Goal: Information Seeking & Learning: Check status

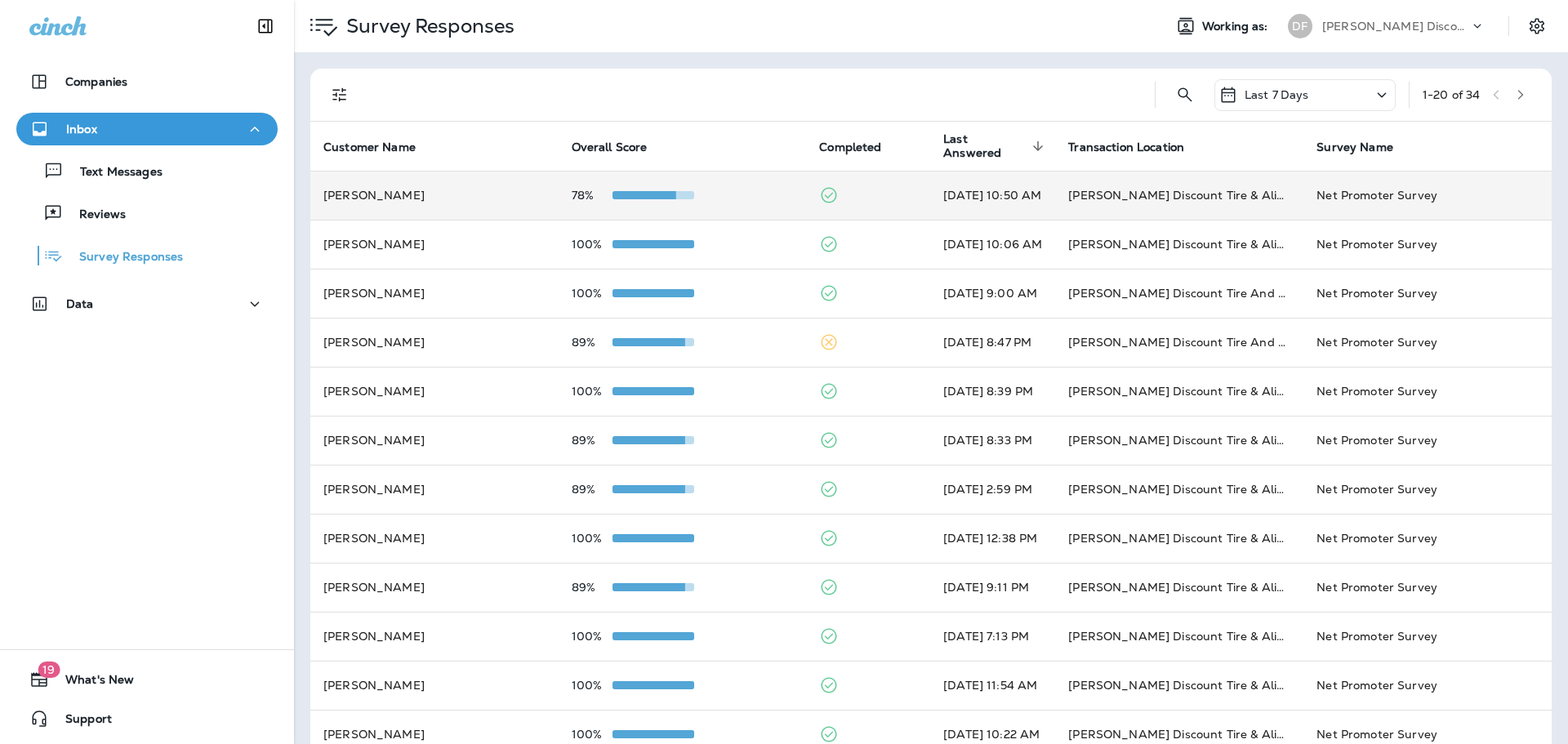
click at [635, 193] on span at bounding box center [634, 195] width 82 height 9
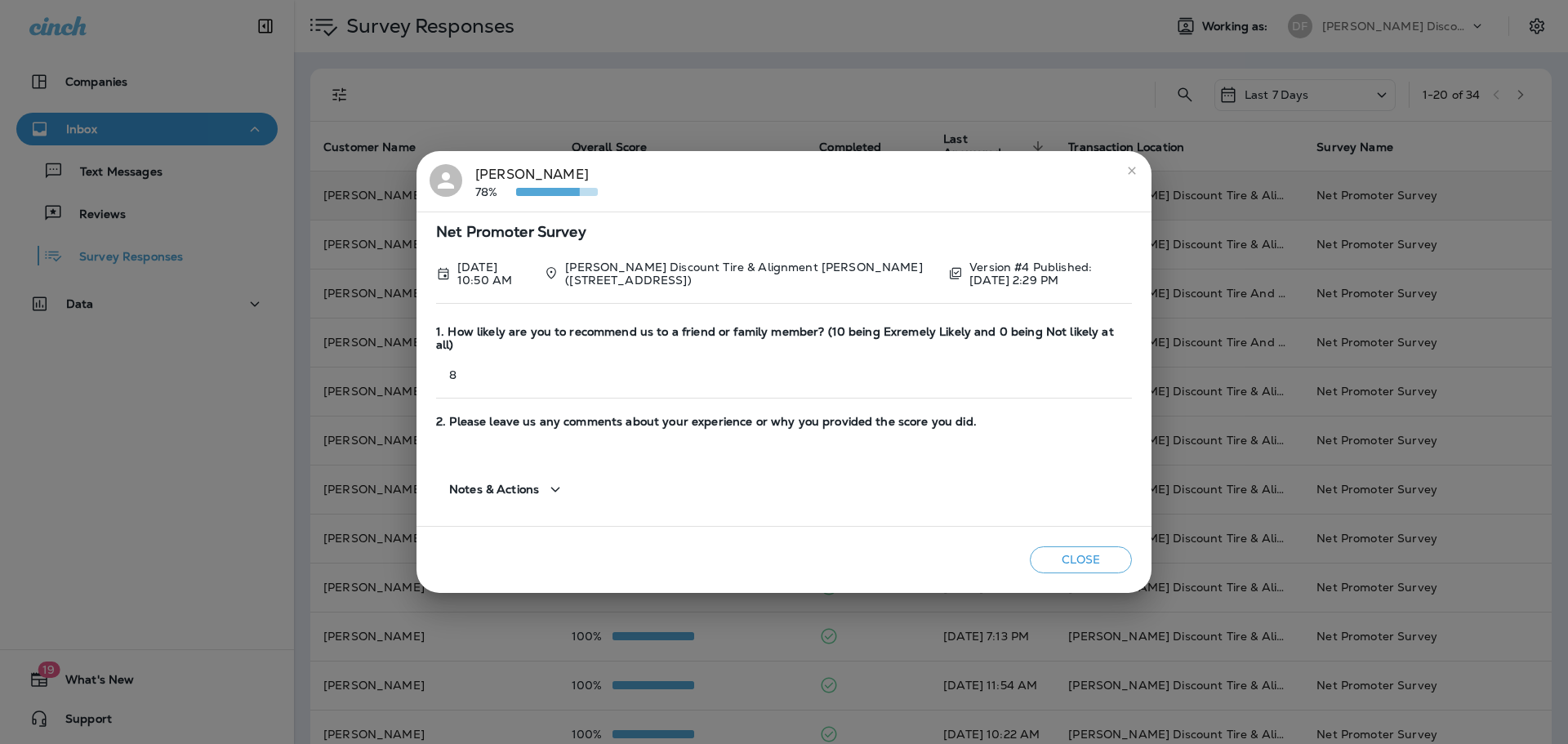
click at [1103, 551] on button "Close" at bounding box center [1080, 560] width 102 height 27
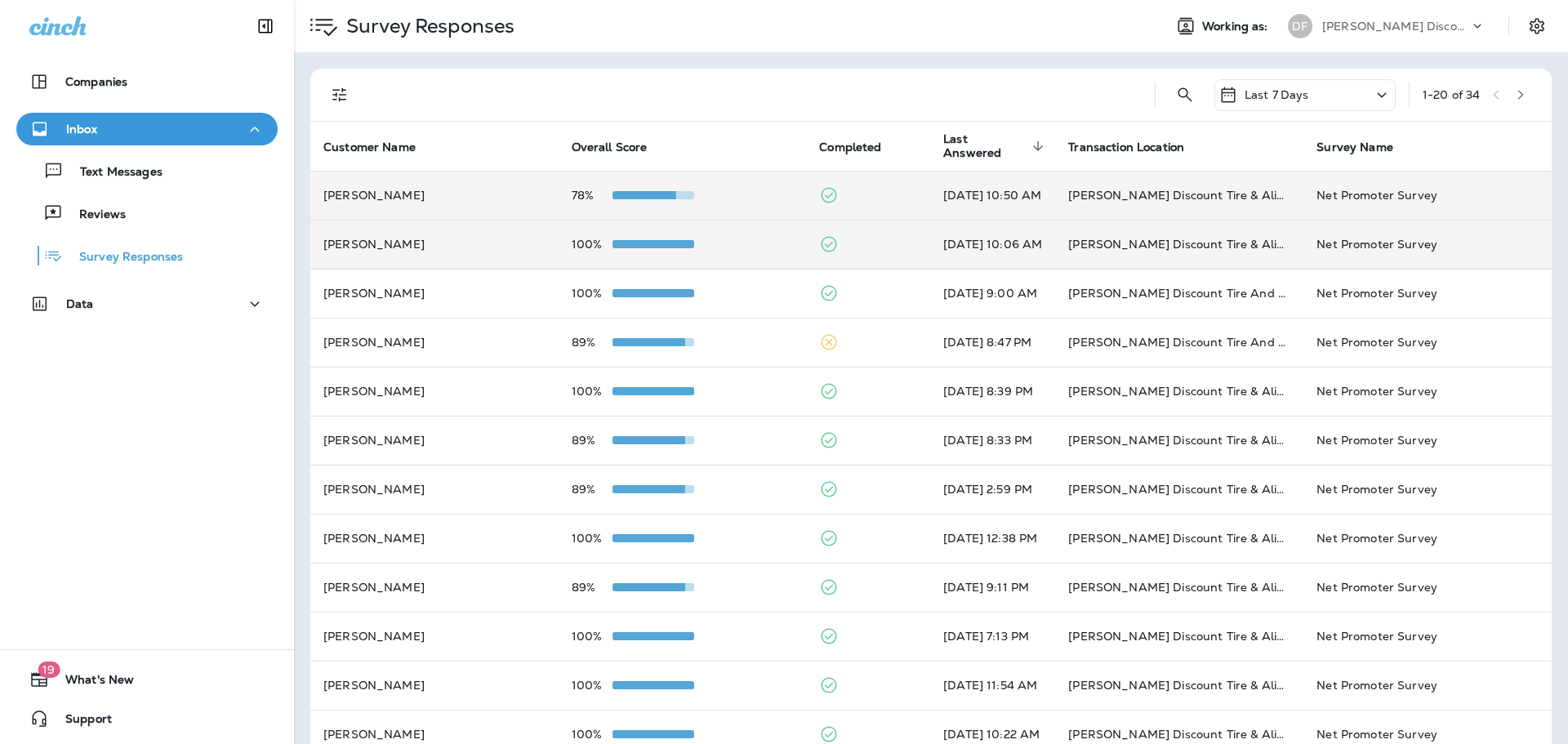
click at [639, 249] on div at bounding box center [653, 243] width 82 height 13
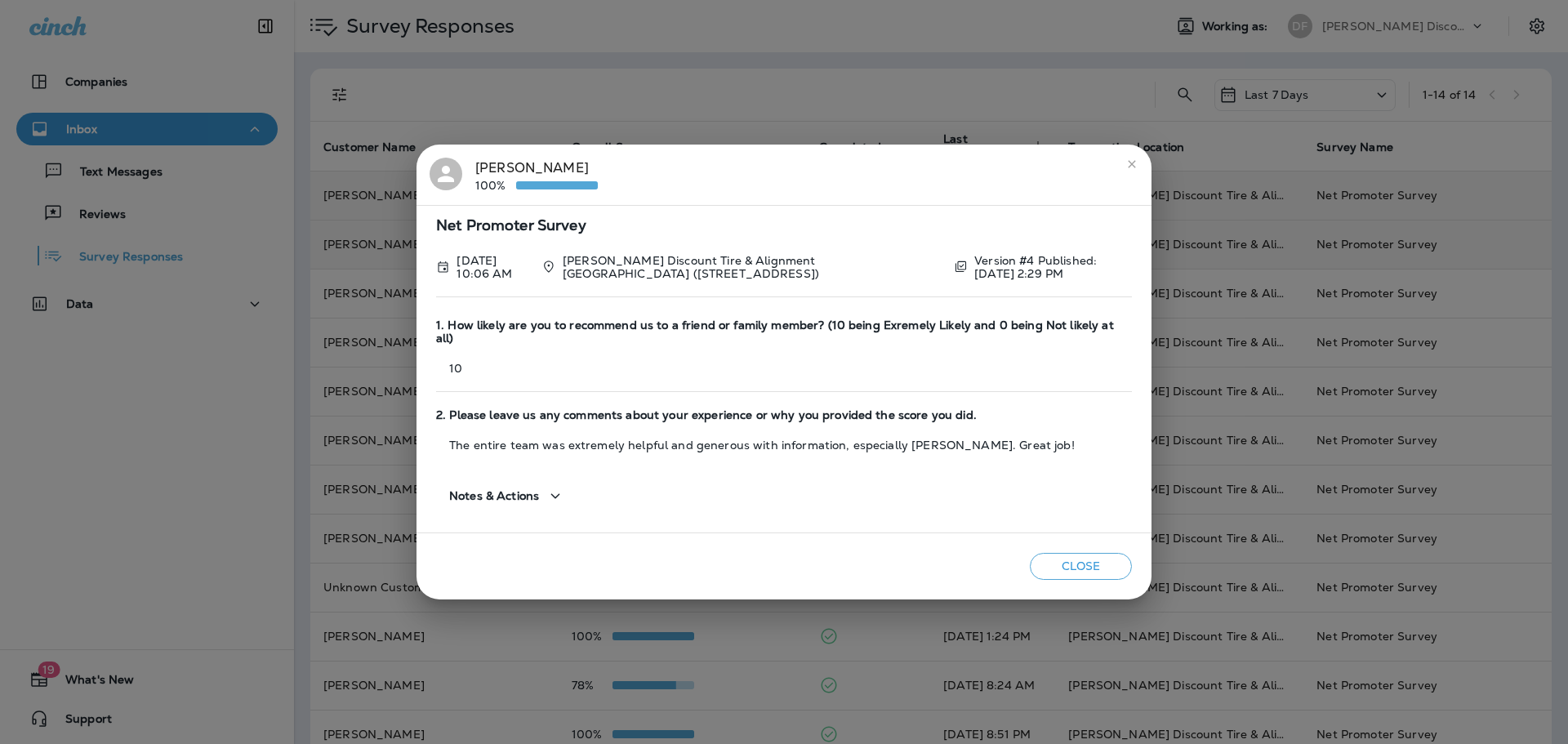
click at [1062, 552] on button "Close" at bounding box center [1080, 566] width 102 height 27
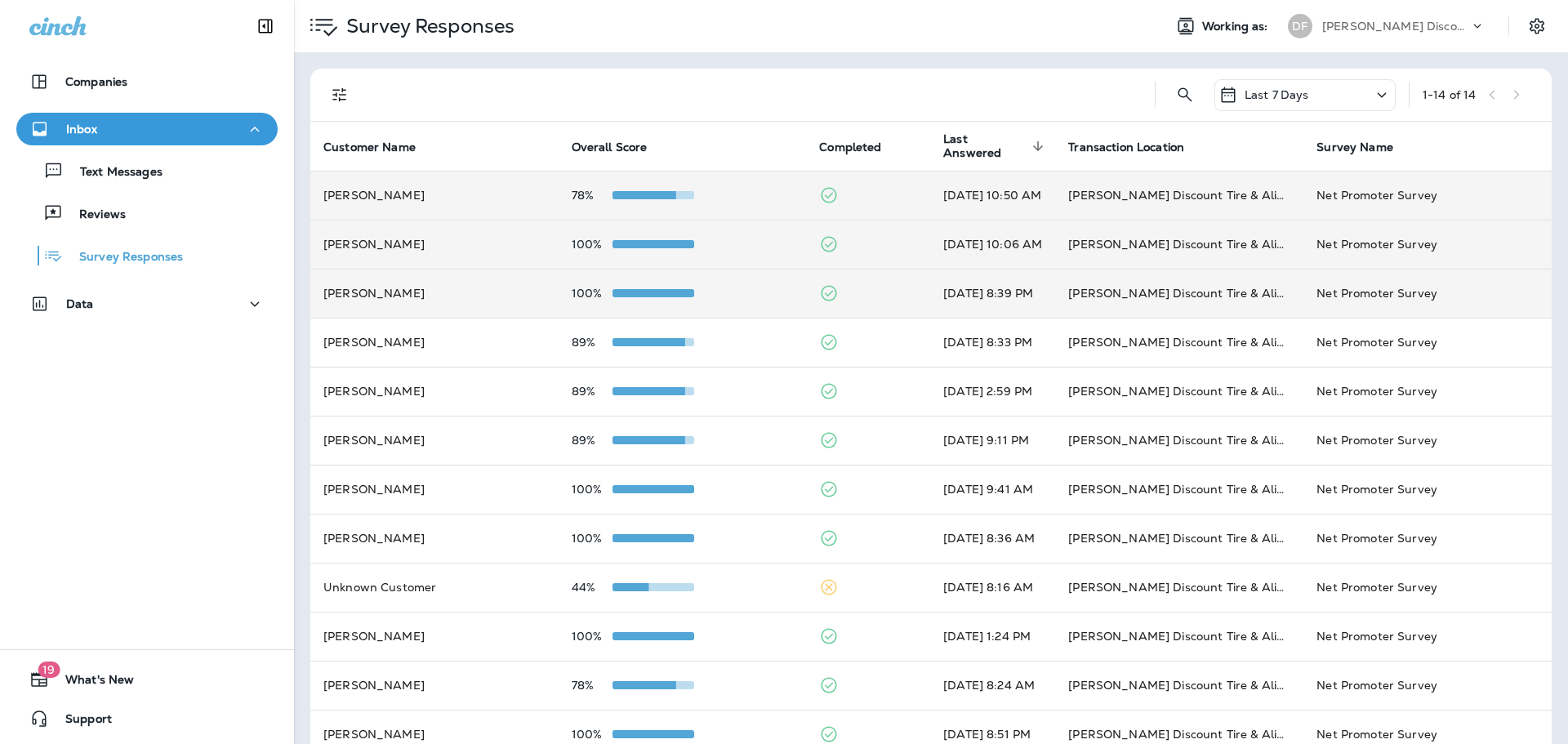
click at [626, 297] on div at bounding box center [653, 293] width 82 height 13
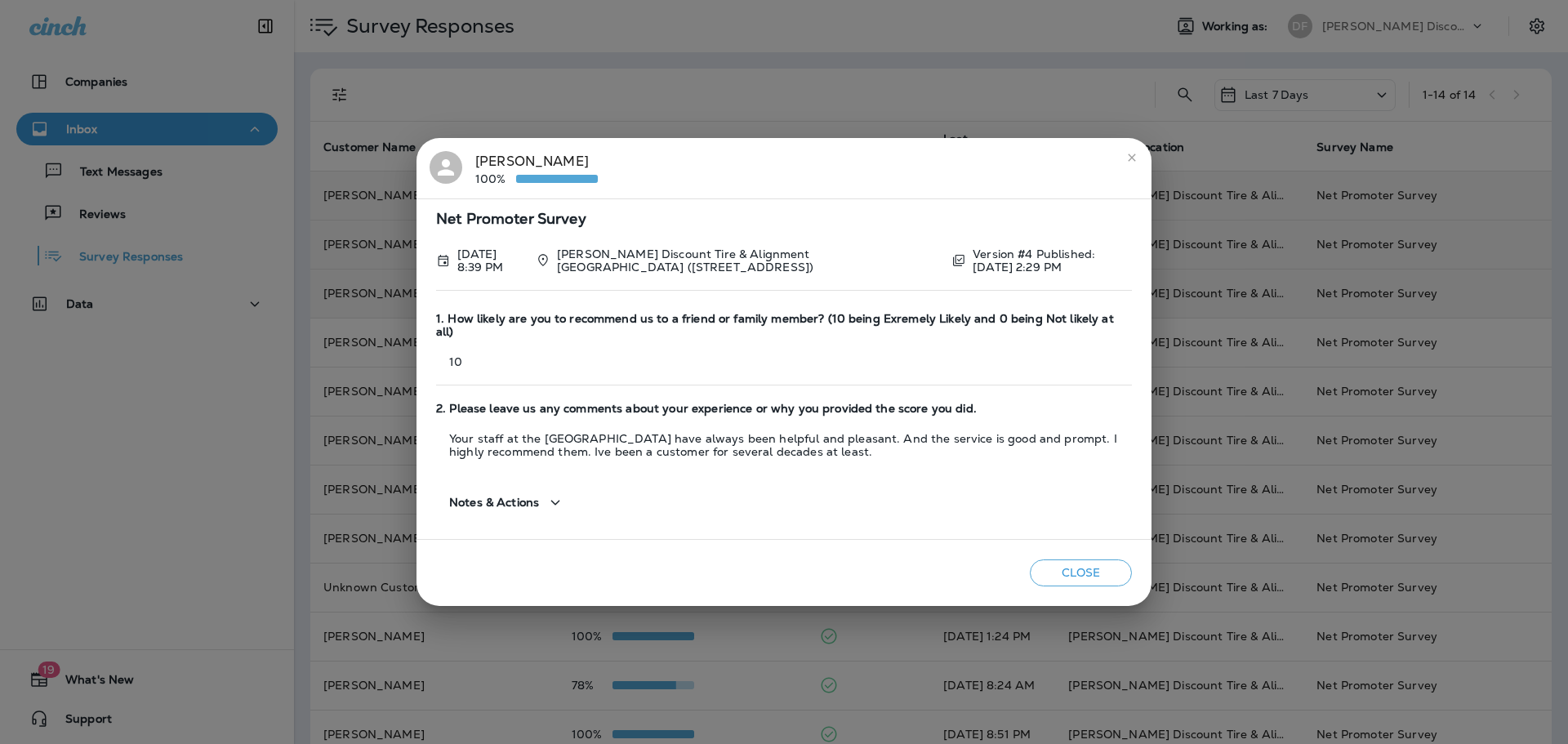
click at [1086, 570] on button "Close" at bounding box center [1080, 573] width 102 height 27
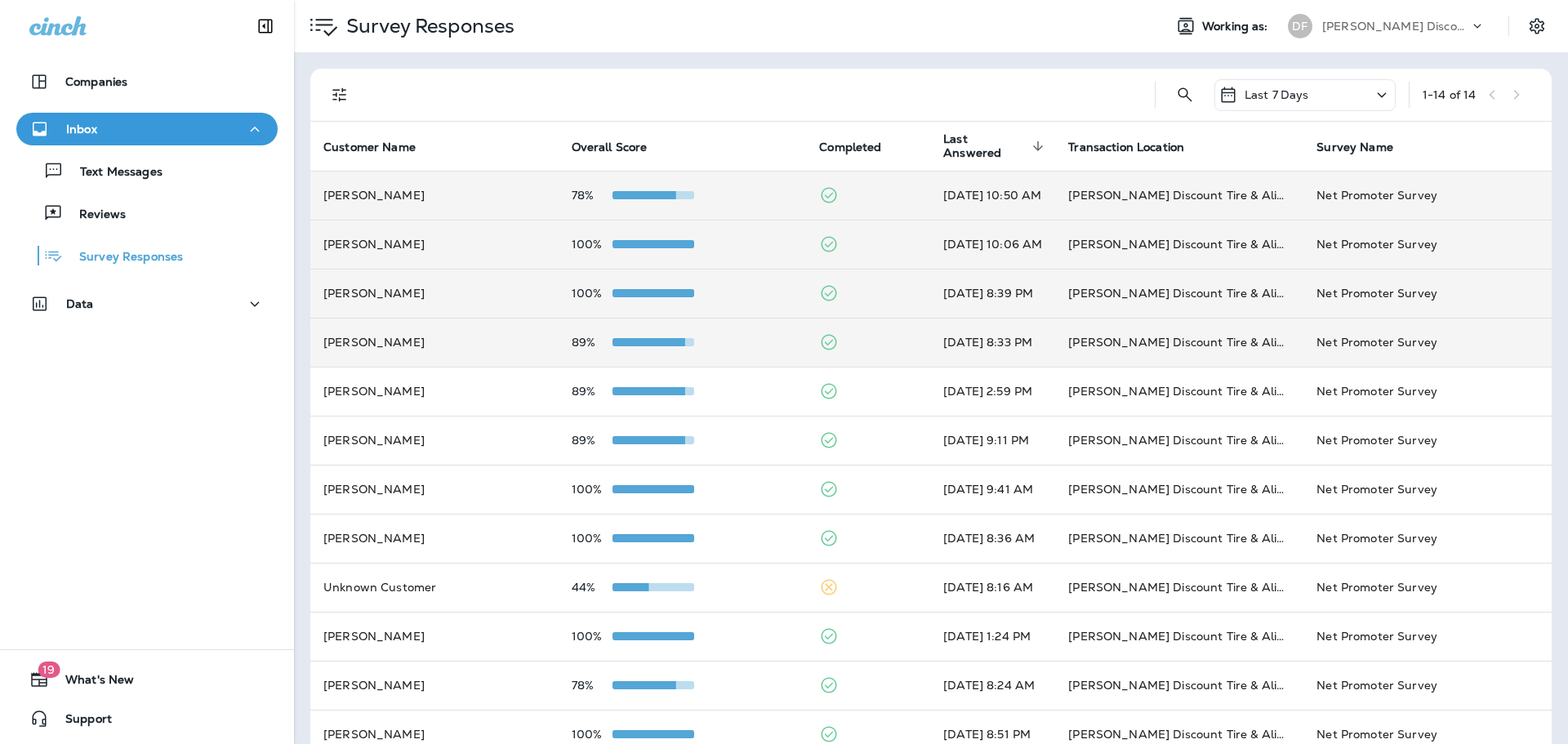
click at [637, 353] on td "89%" at bounding box center [683, 342] width 249 height 49
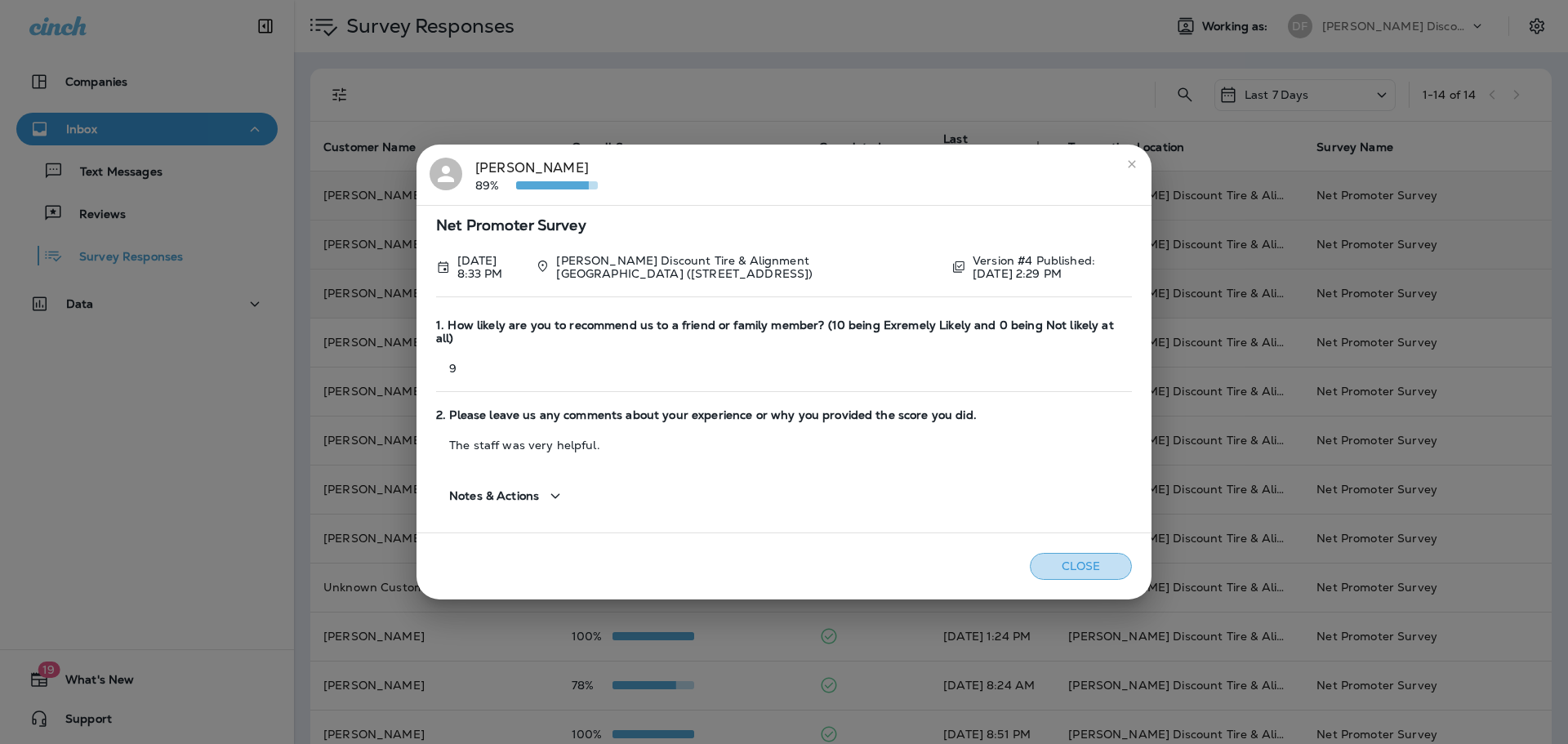
click at [1069, 552] on button "Close" at bounding box center [1080, 566] width 102 height 27
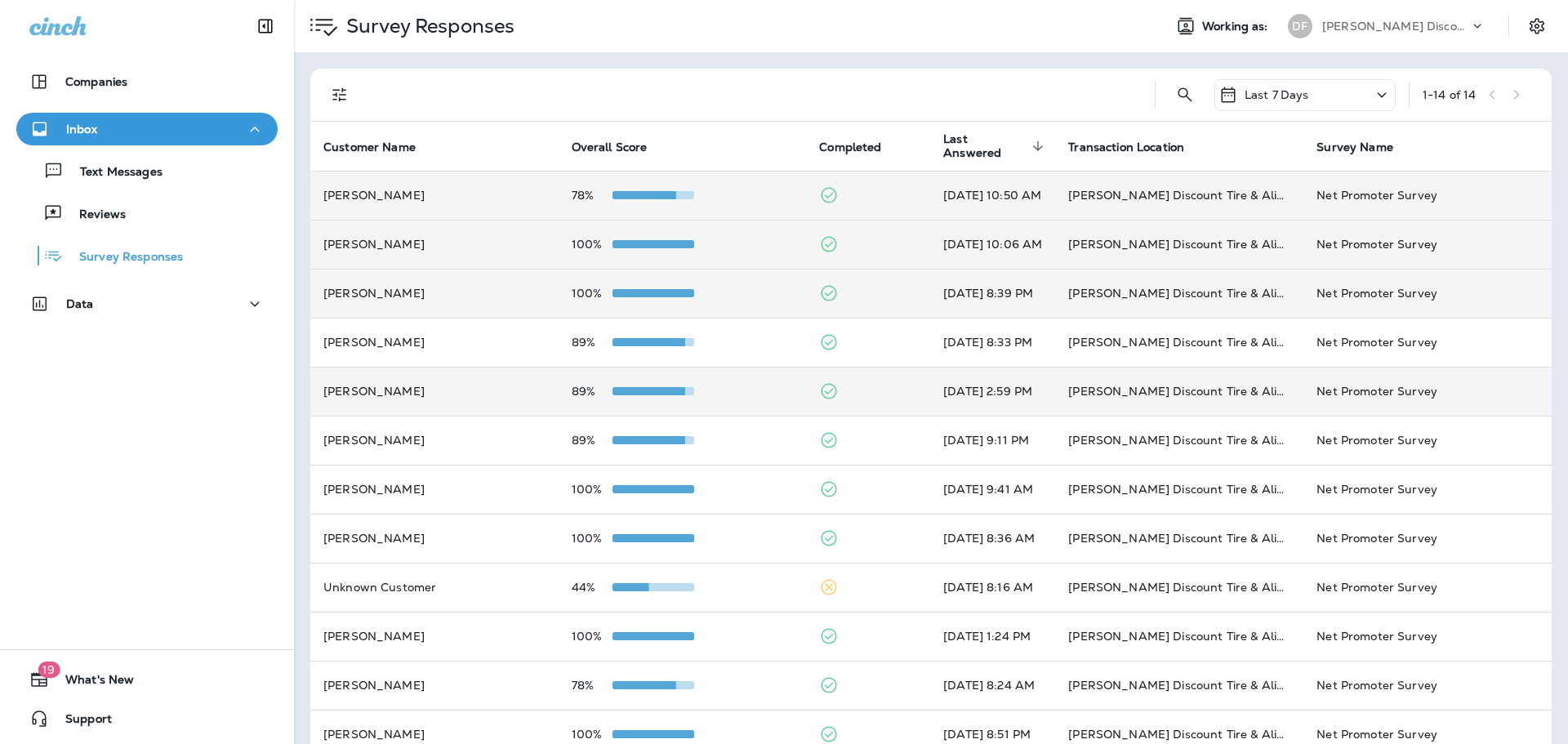
click at [664, 386] on div at bounding box center [653, 391] width 82 height 13
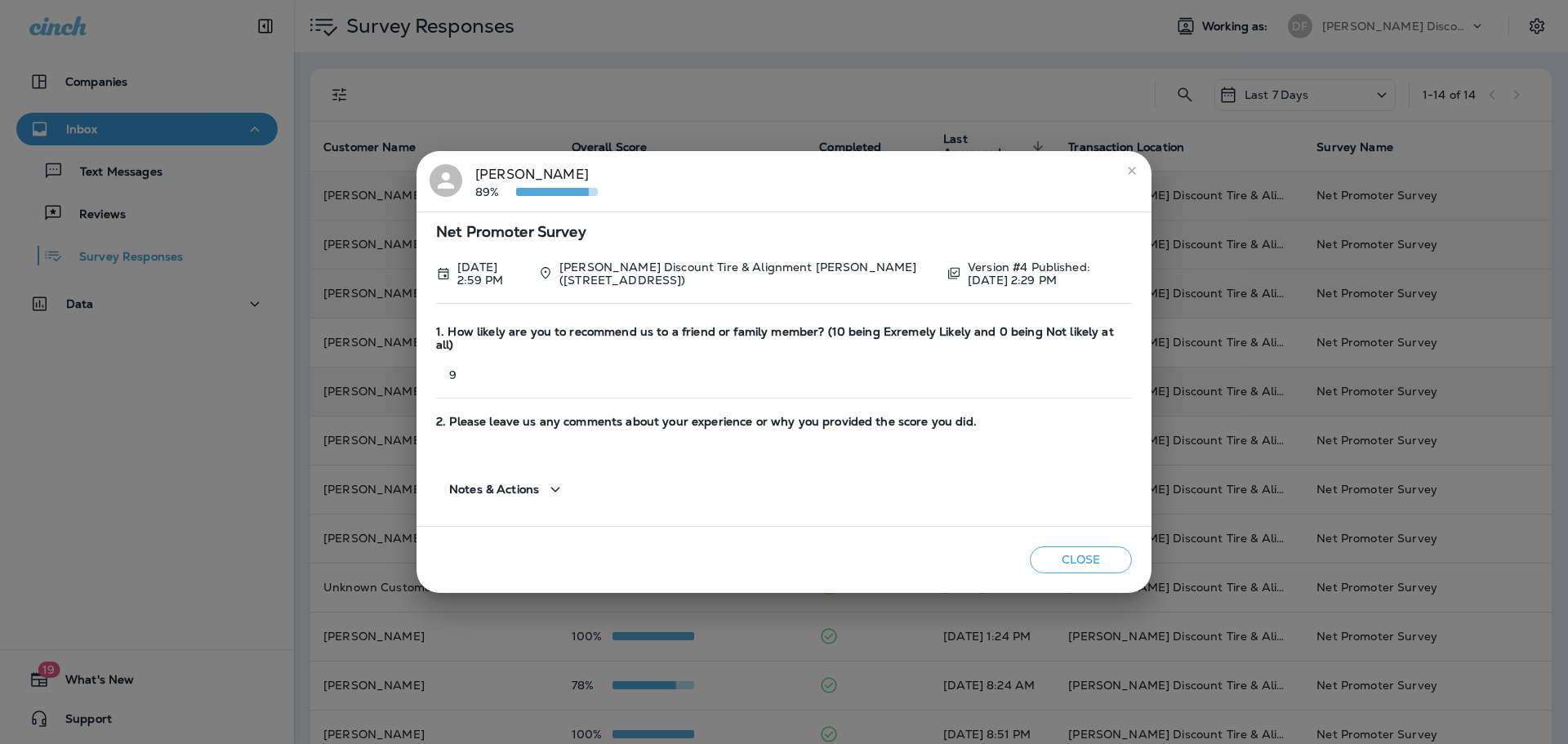
click at [1049, 549] on button "Close" at bounding box center [1080, 560] width 102 height 27
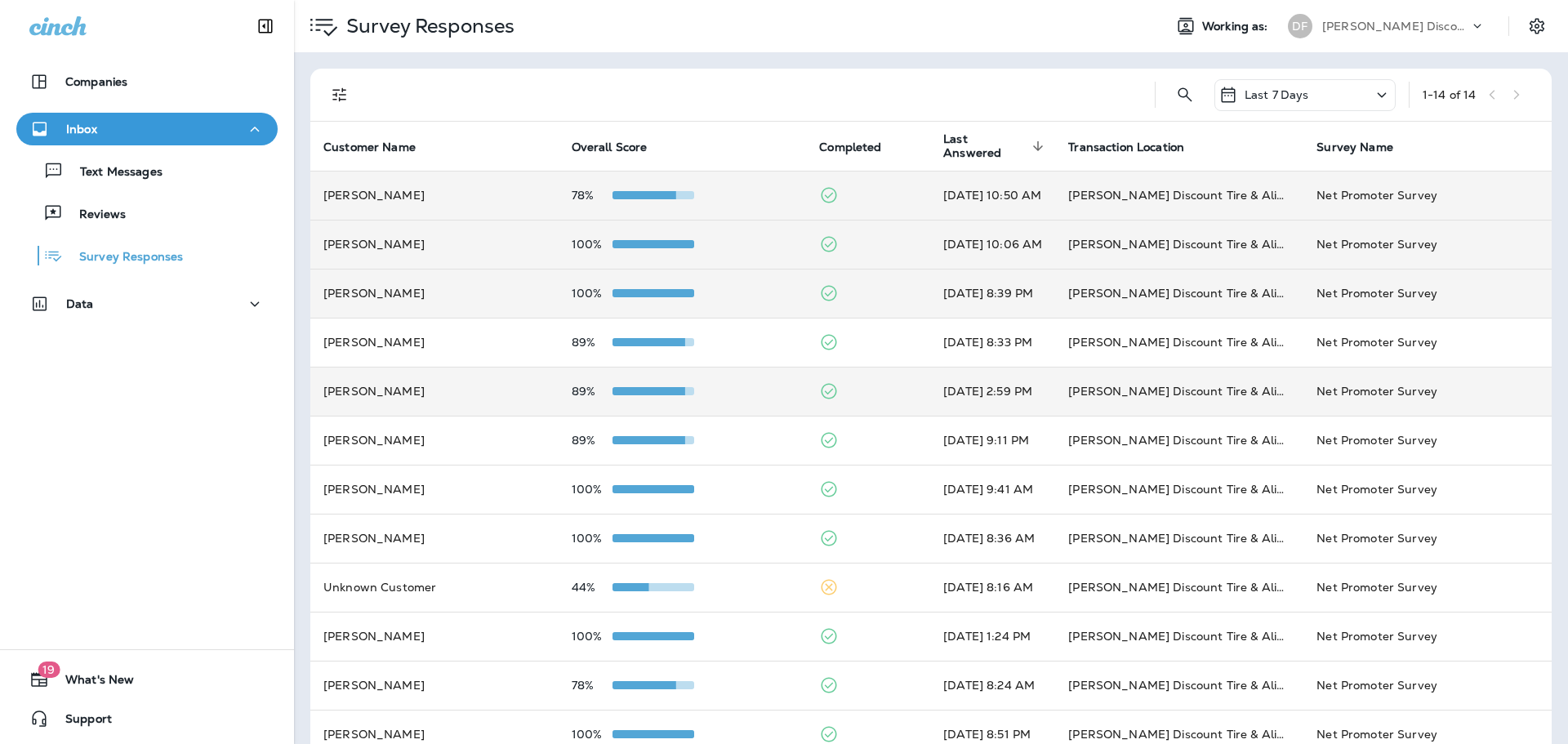
click at [649, 395] on div at bounding box center [653, 391] width 82 height 13
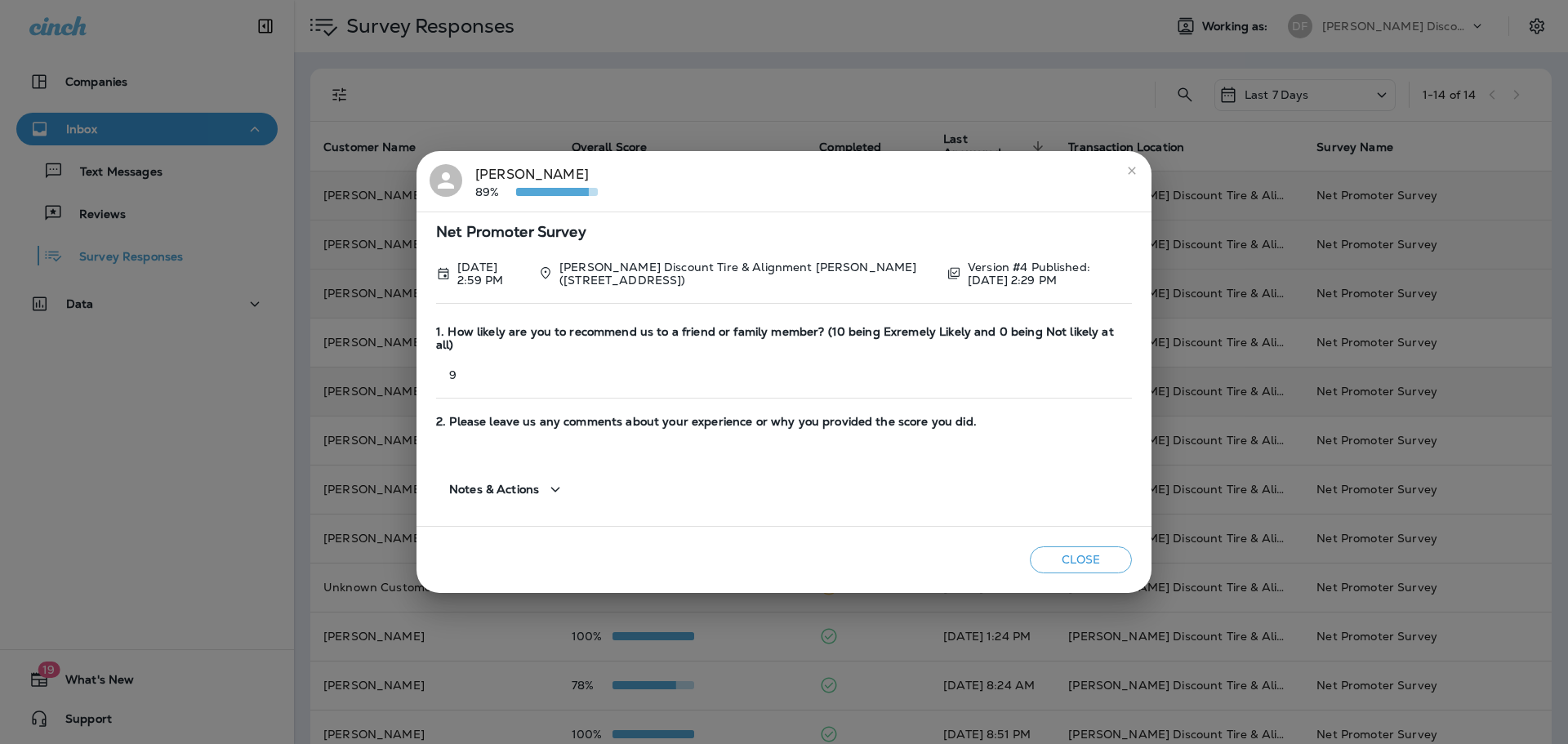
click at [1049, 547] on button "Close" at bounding box center [1080, 560] width 102 height 27
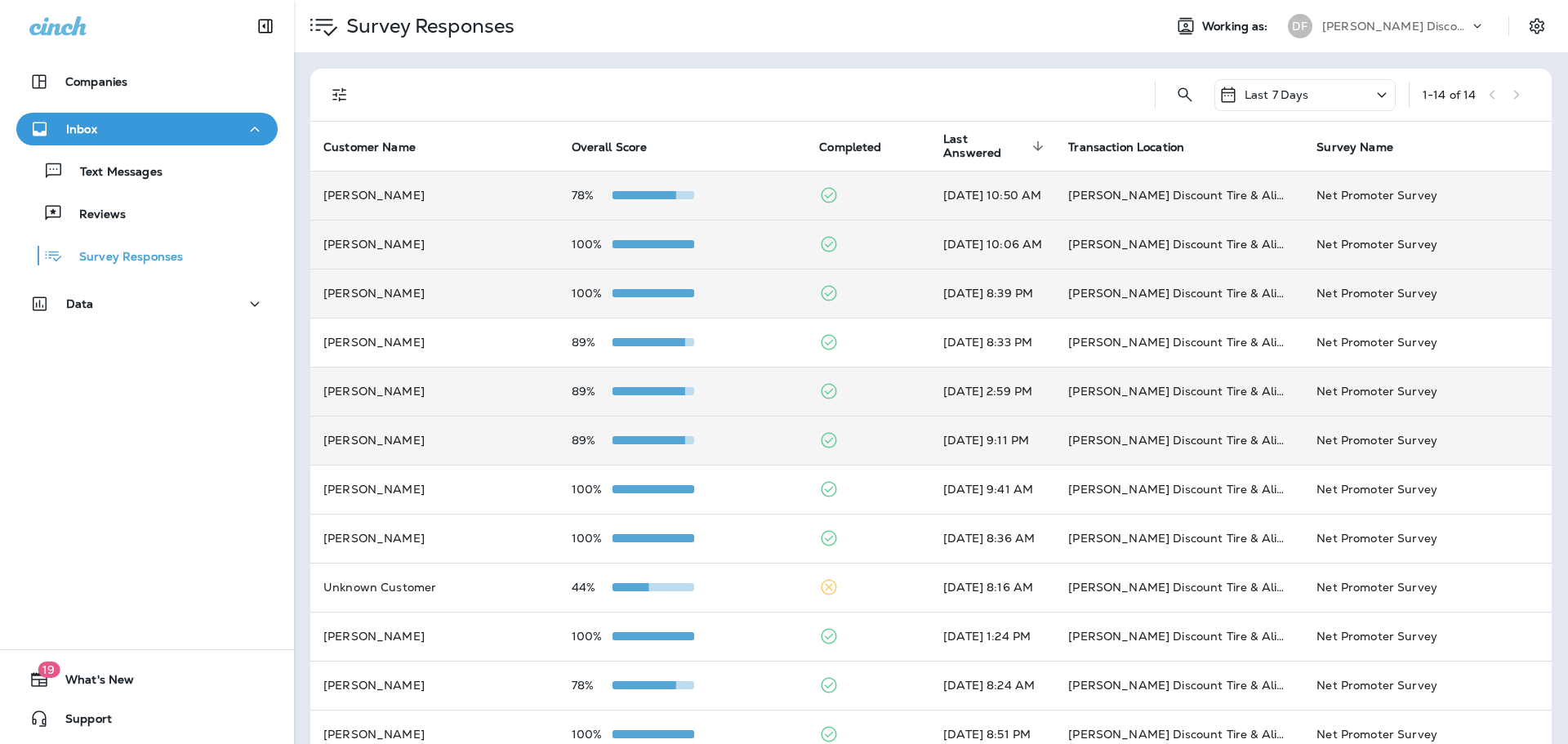
click at [611, 441] on span at bounding box center [644, 440] width 82 height 9
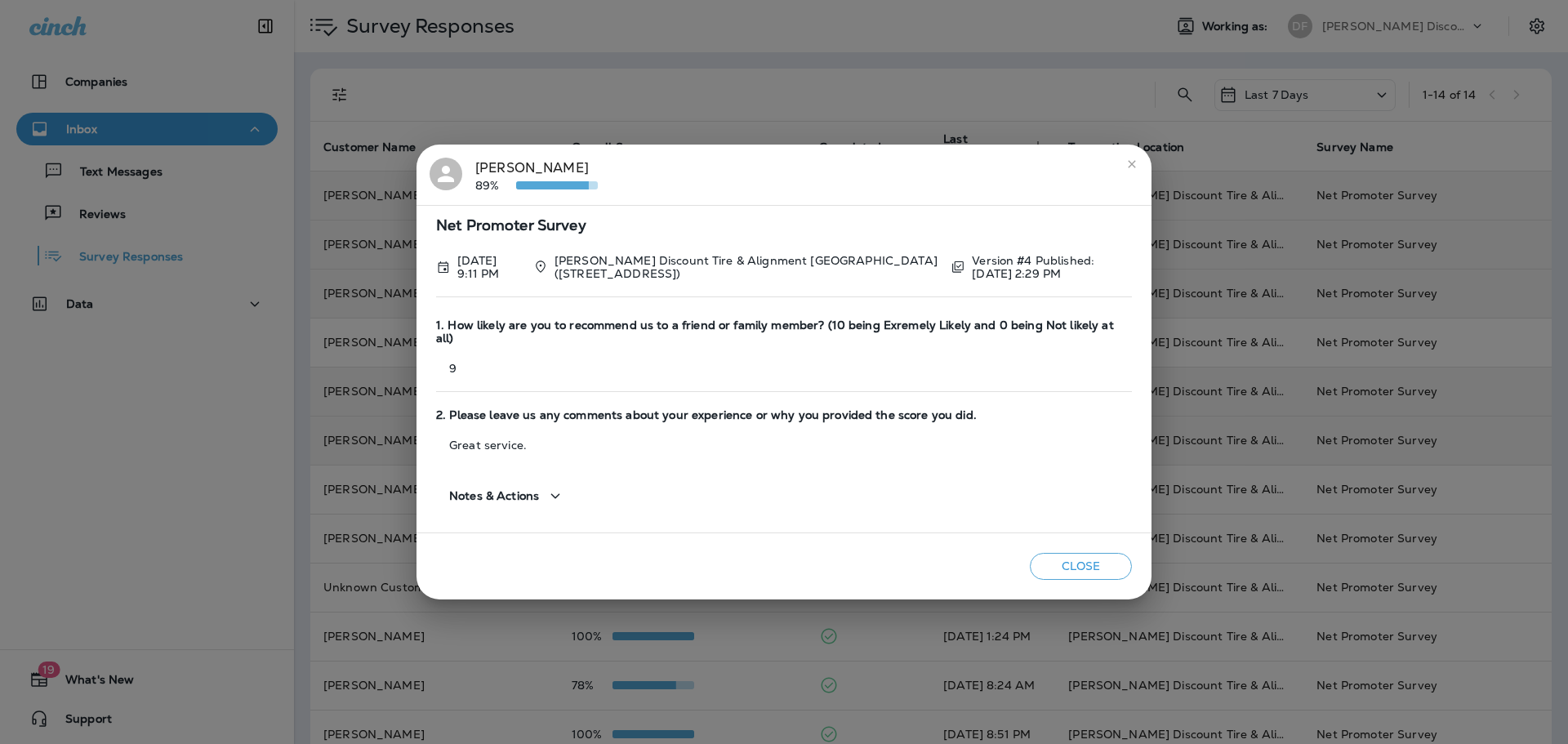
click at [1102, 552] on button "Close" at bounding box center [1080, 566] width 102 height 27
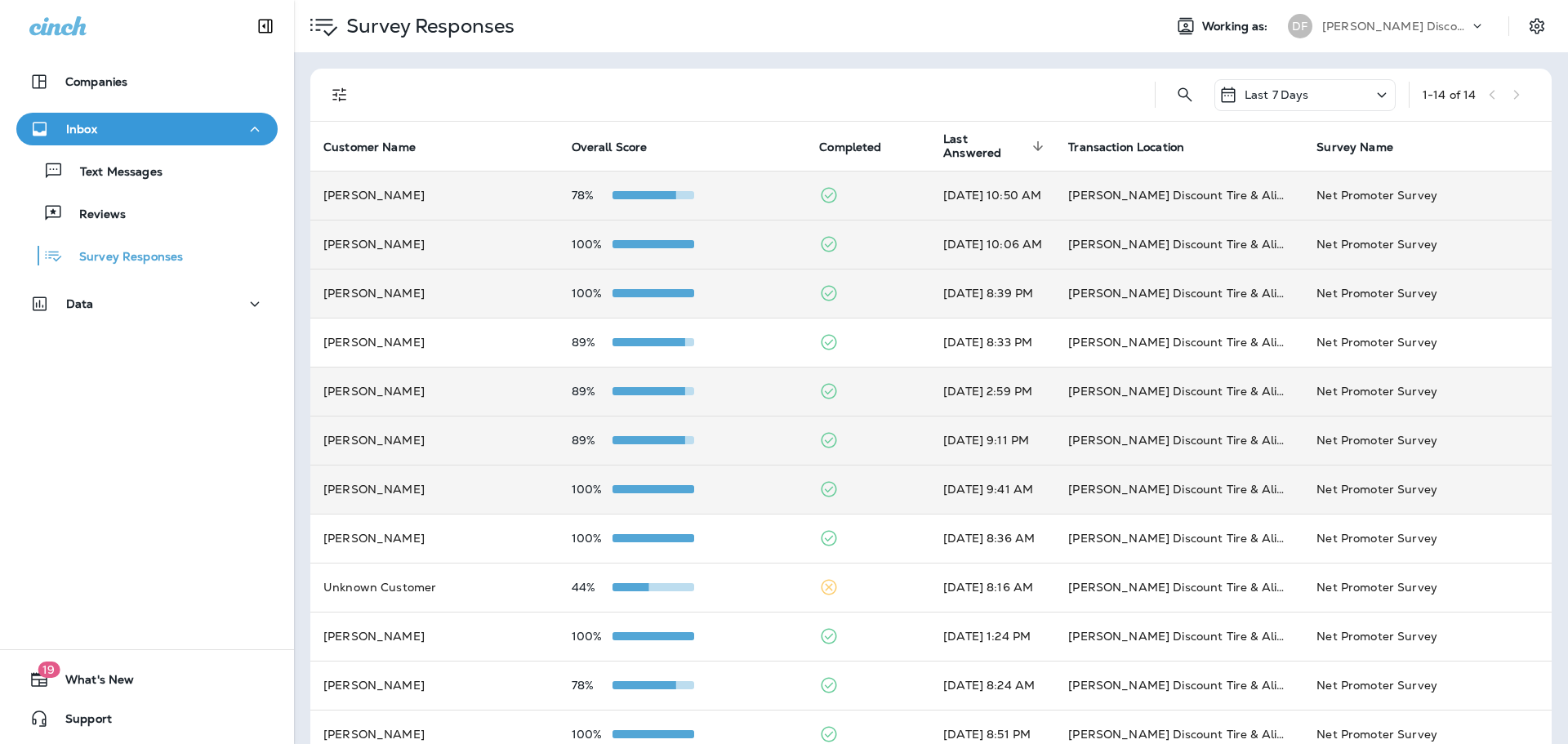
click at [645, 487] on span at bounding box center [653, 489] width 82 height 9
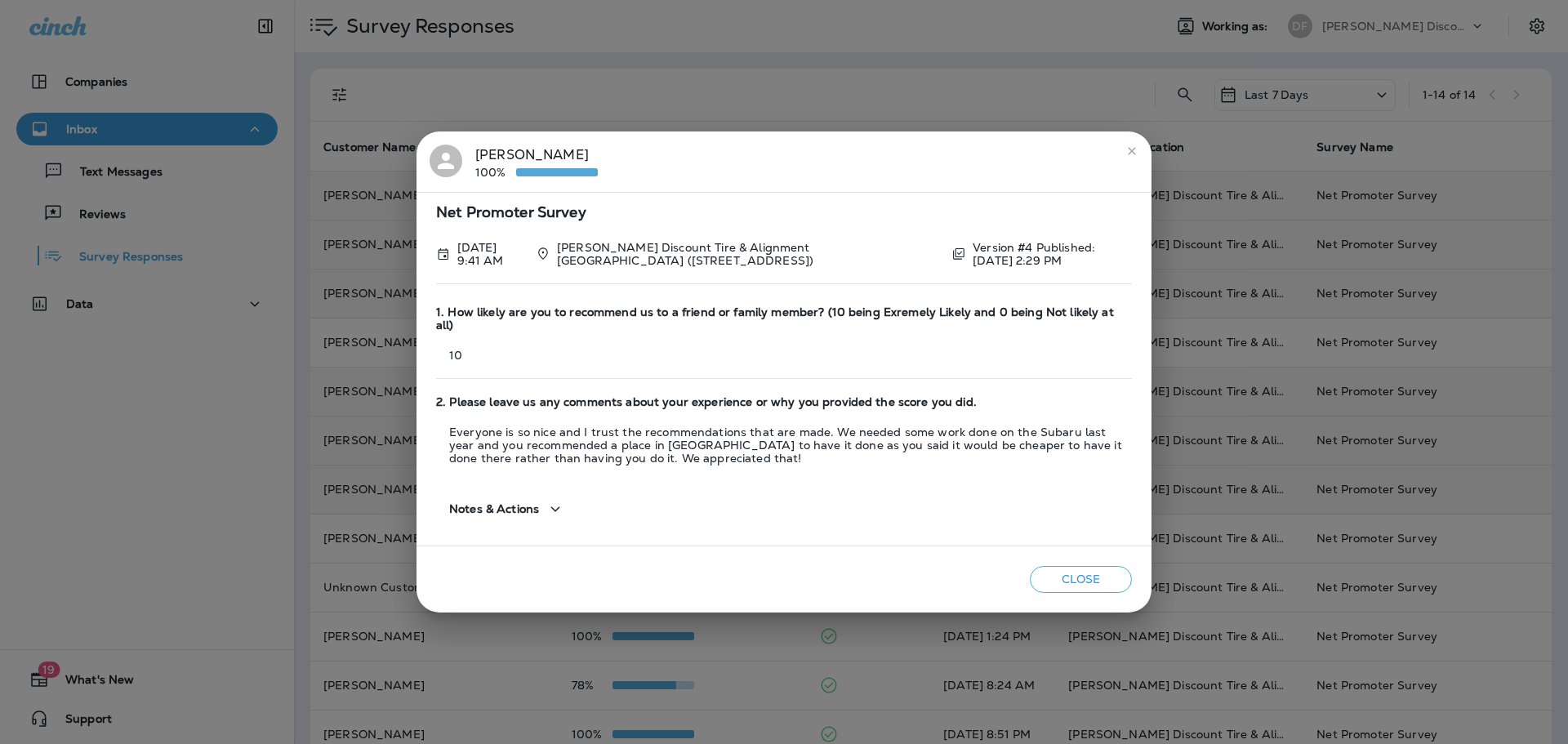
click at [1062, 569] on button "Close" at bounding box center [1080, 580] width 102 height 27
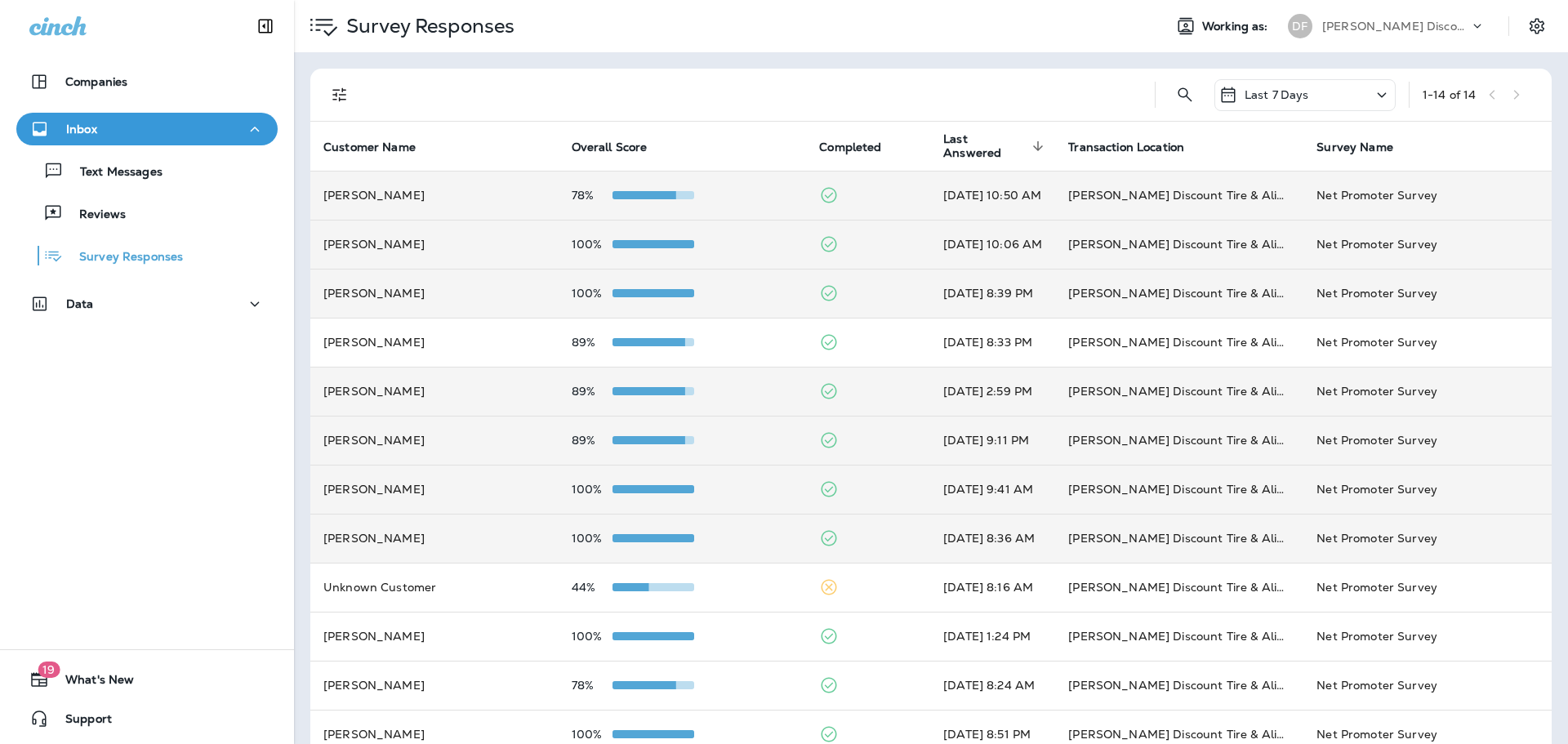
click at [651, 547] on td "100%" at bounding box center [683, 538] width 249 height 49
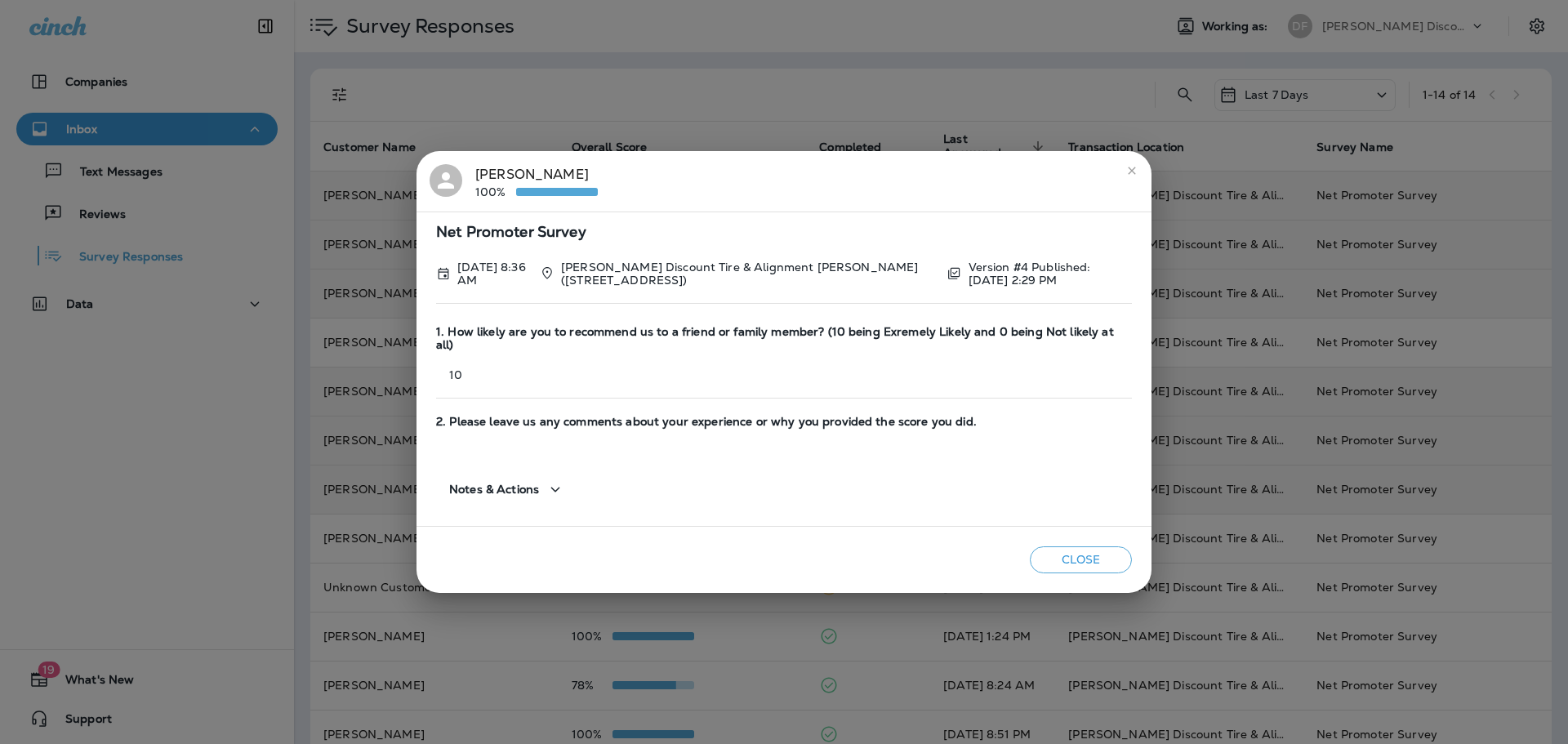
click at [1050, 547] on button "Close" at bounding box center [1080, 560] width 102 height 27
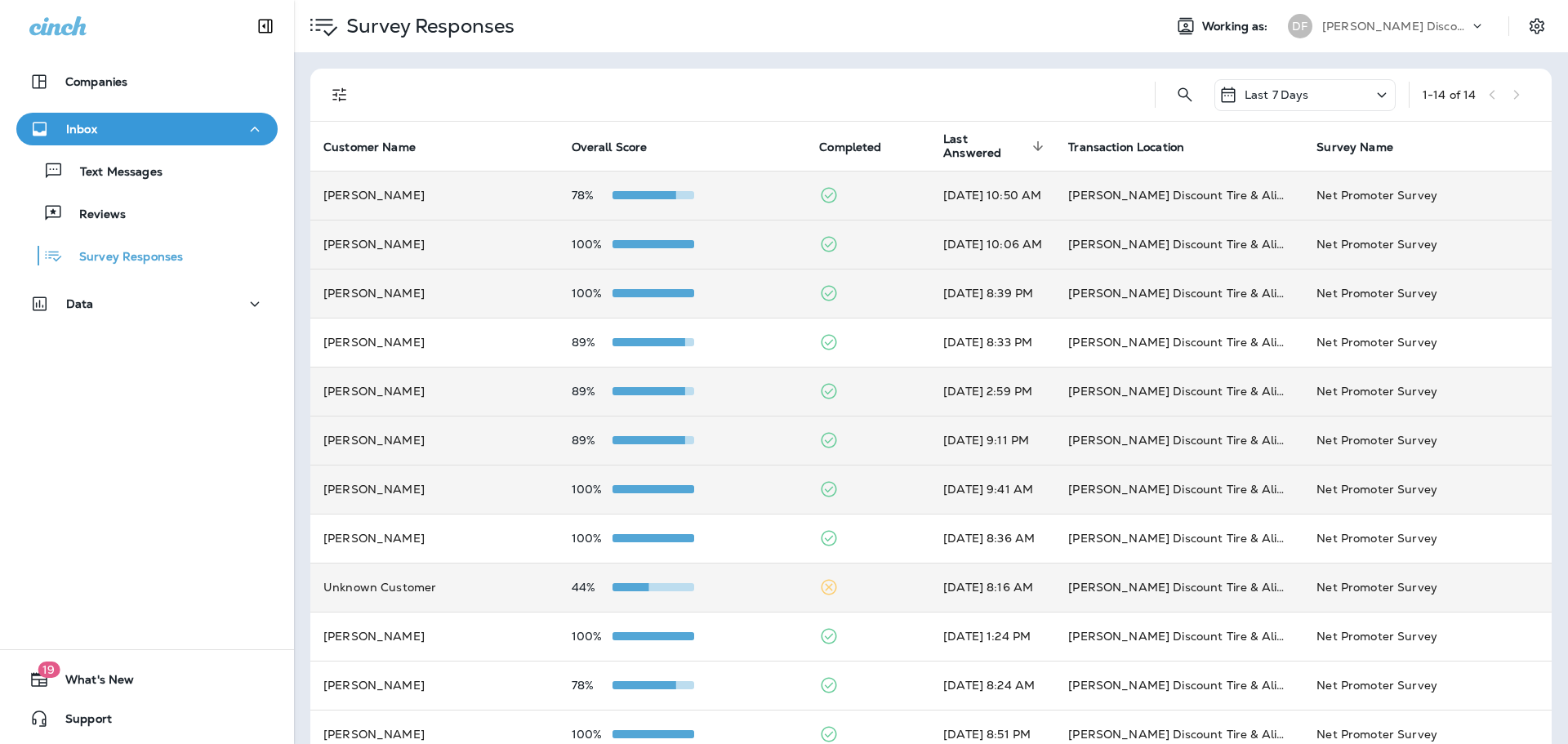
click at [636, 598] on td "44%" at bounding box center [683, 587] width 249 height 49
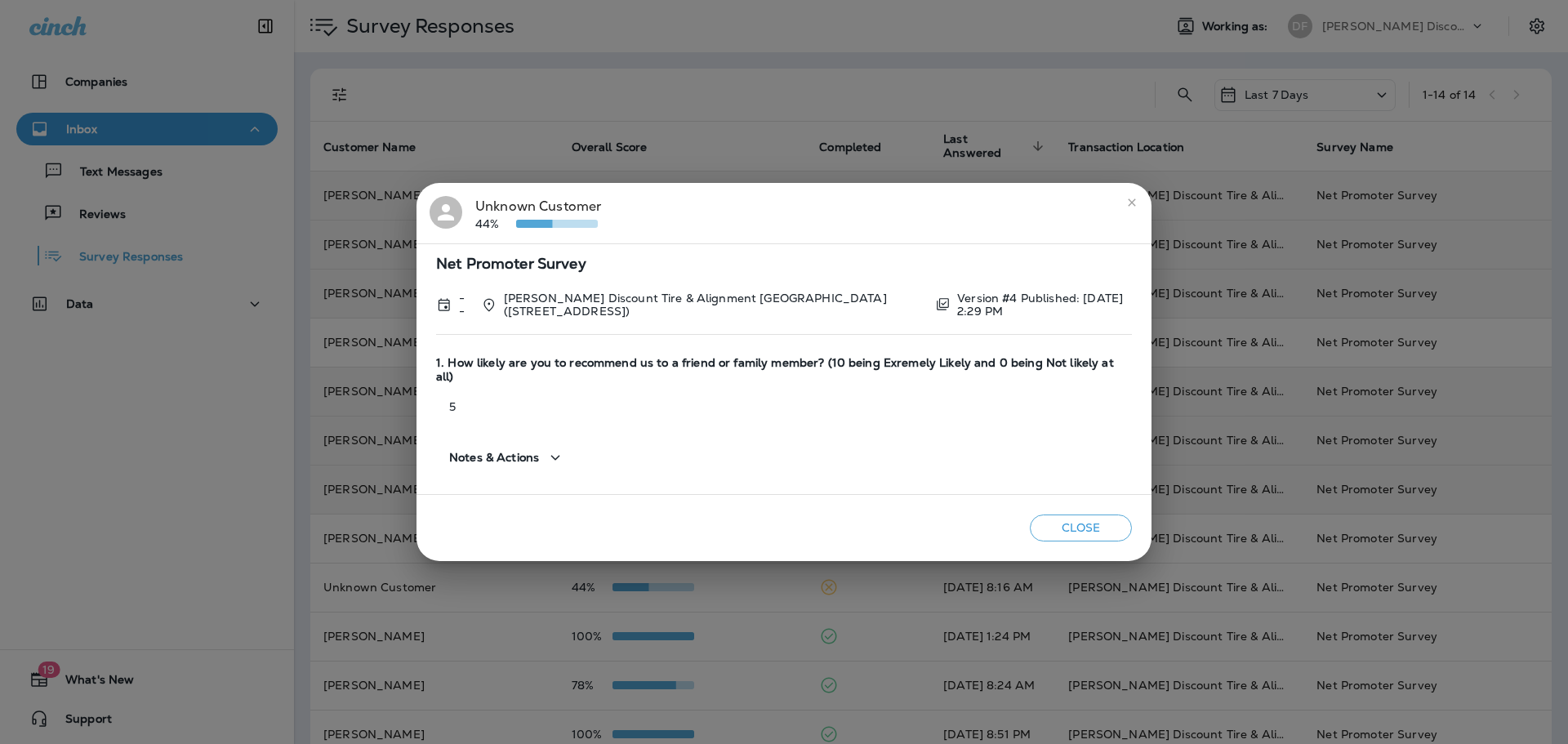
click at [1102, 522] on button "Close" at bounding box center [1080, 528] width 102 height 27
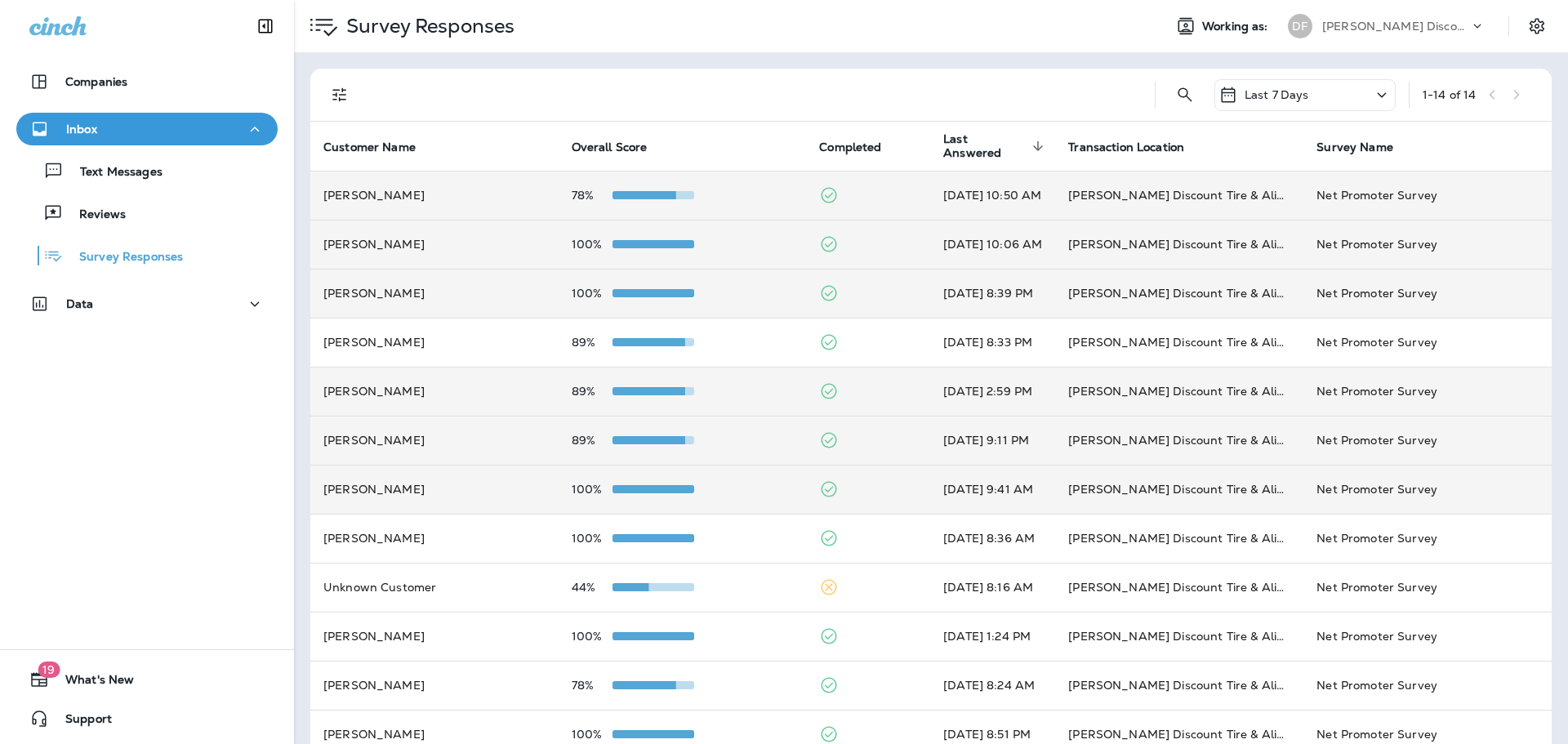
click at [647, 243] on span at bounding box center [653, 244] width 82 height 9
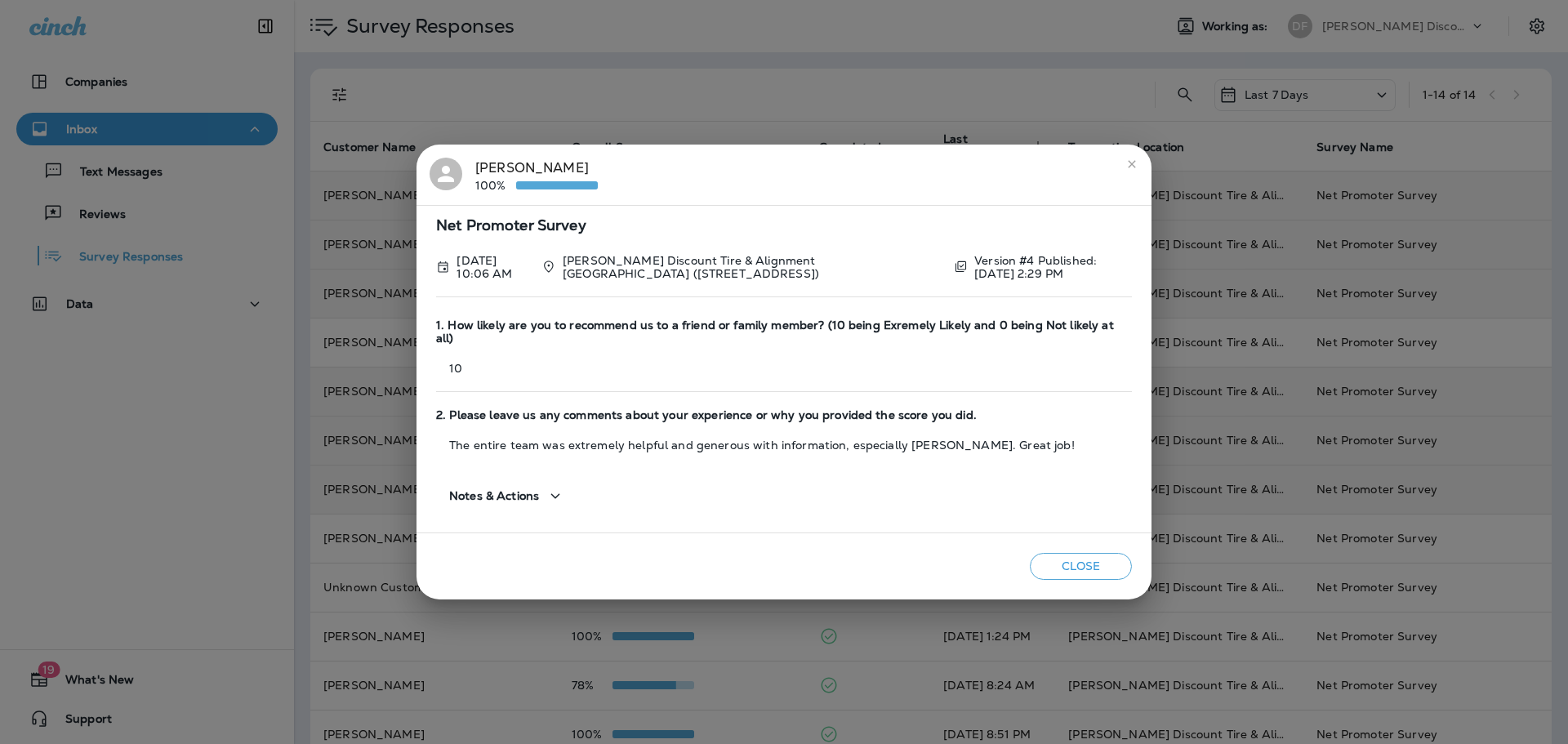
click at [1134, 170] on icon "close" at bounding box center [1131, 163] width 13 height 13
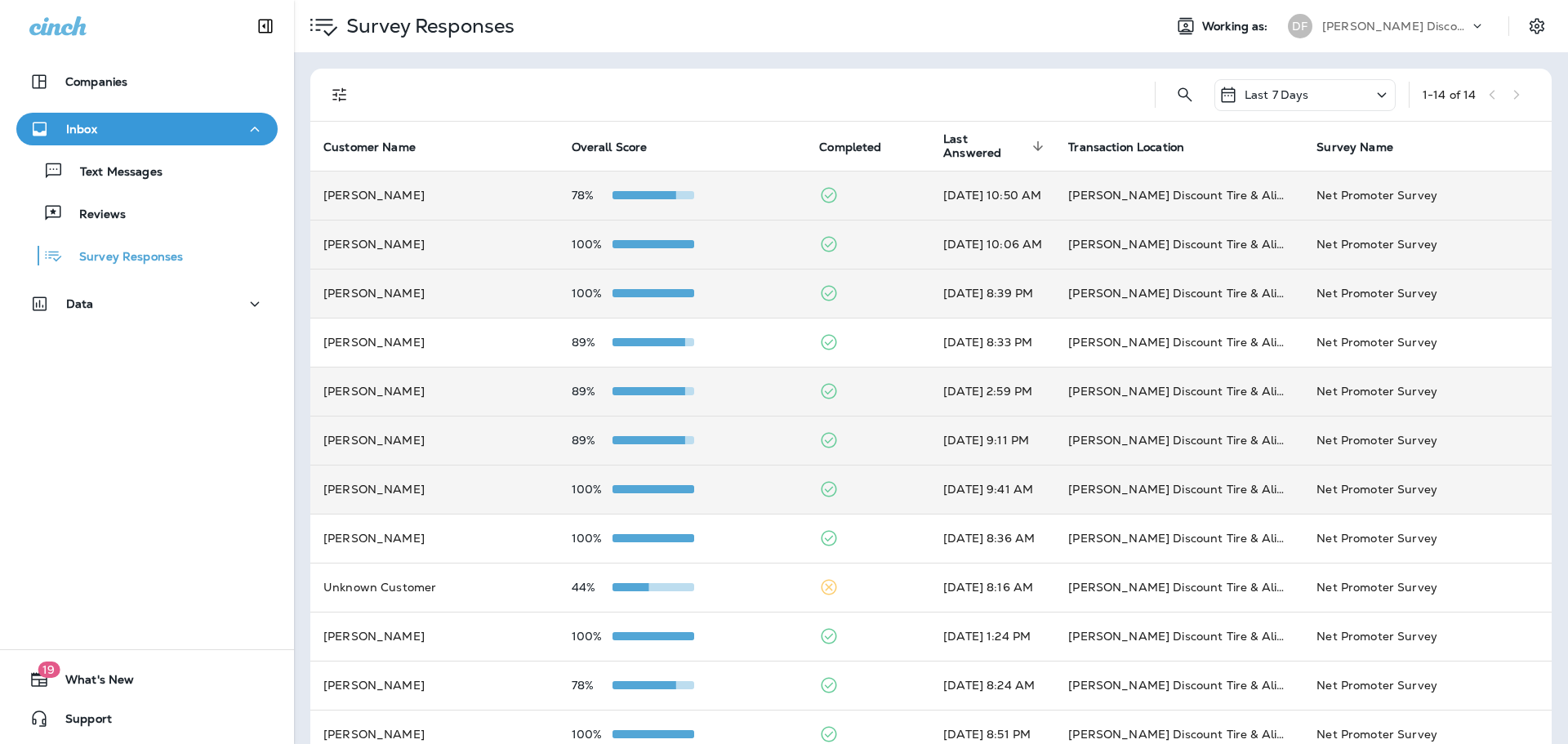
click at [626, 249] on div at bounding box center [653, 243] width 82 height 13
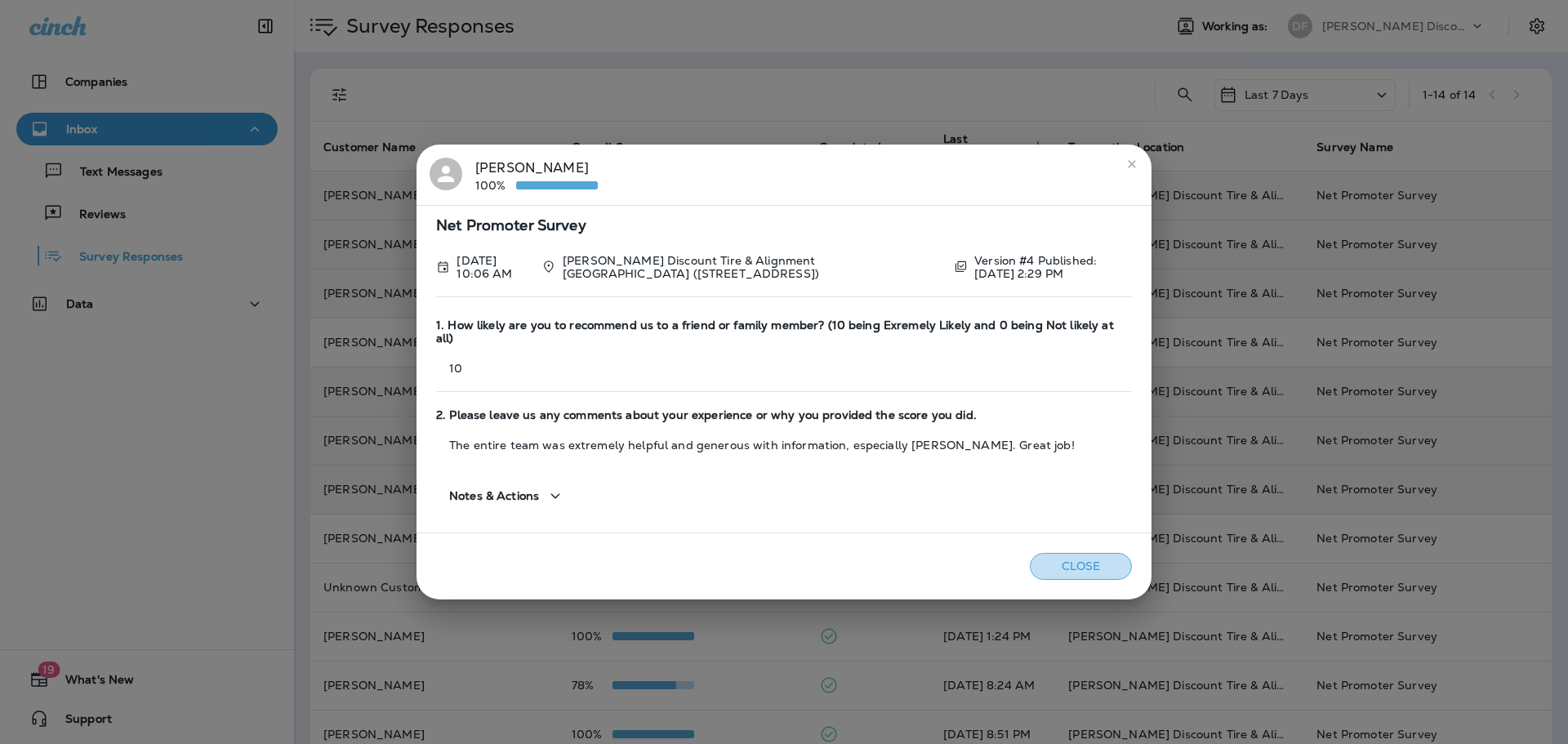
click at [1080, 562] on button "Close" at bounding box center [1080, 566] width 102 height 27
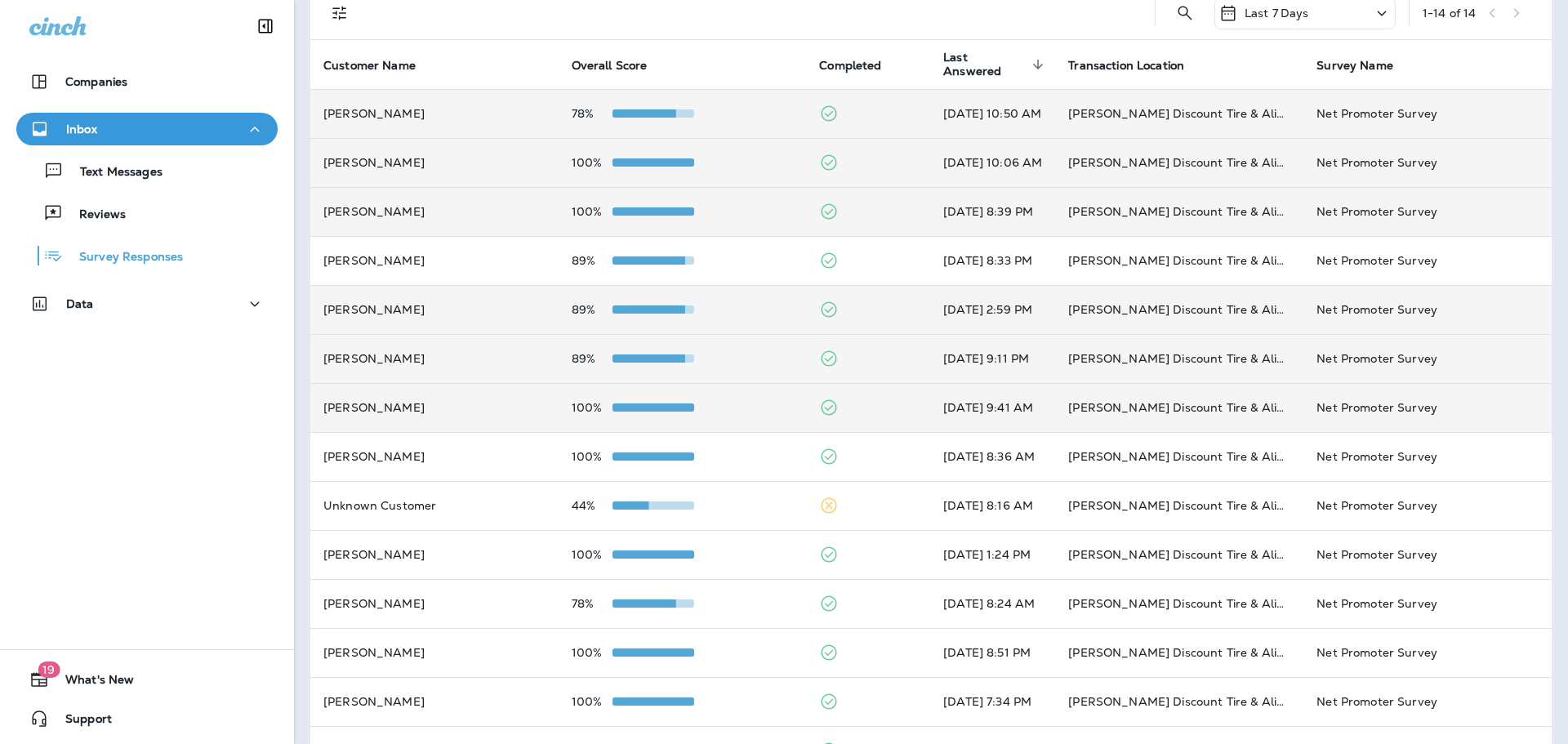
scroll to position [130, 0]
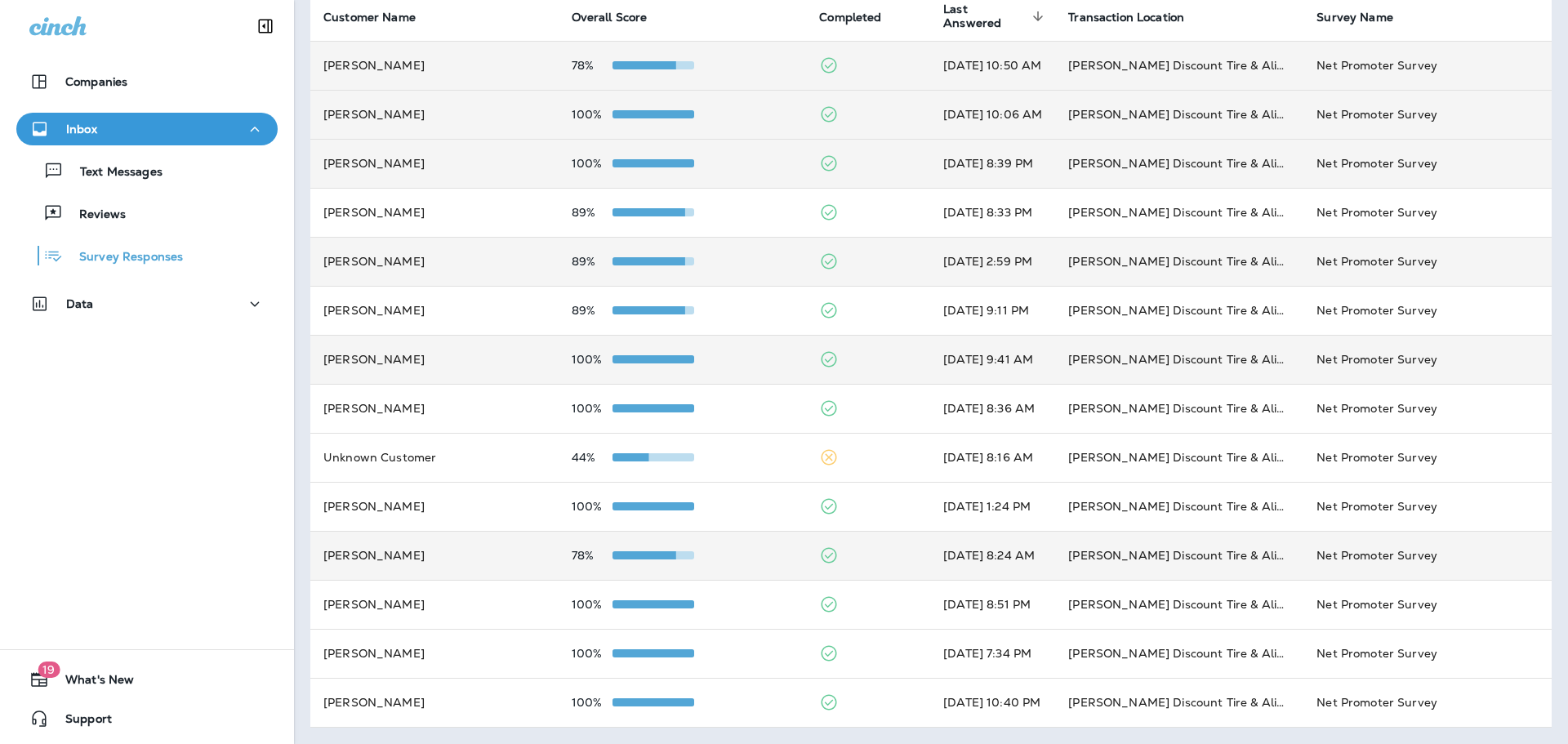
click at [657, 554] on span at bounding box center [634, 555] width 82 height 9
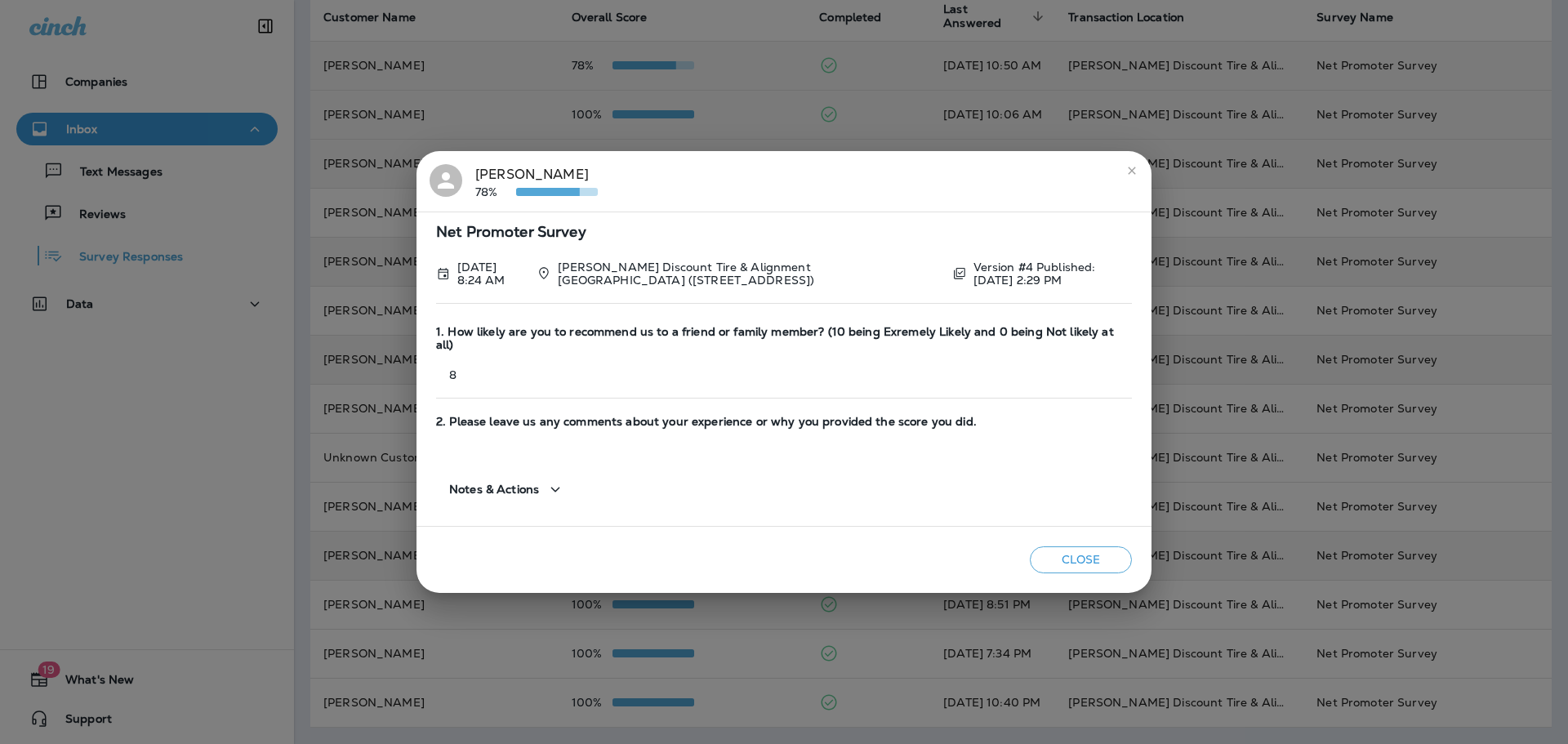
click at [1044, 552] on button "Close" at bounding box center [1080, 560] width 102 height 27
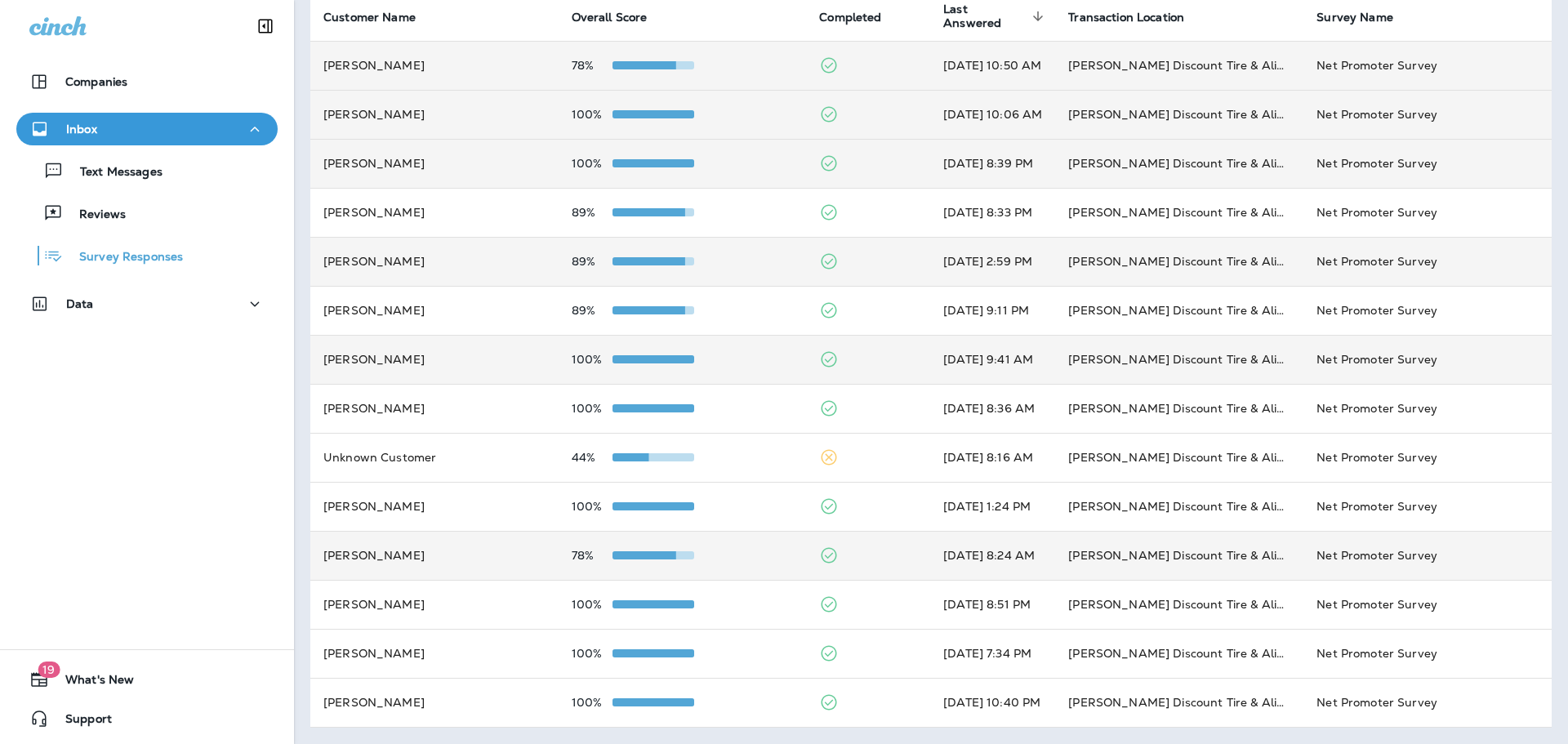
scroll to position [0, 0]
